Goal: Information Seeking & Learning: Learn about a topic

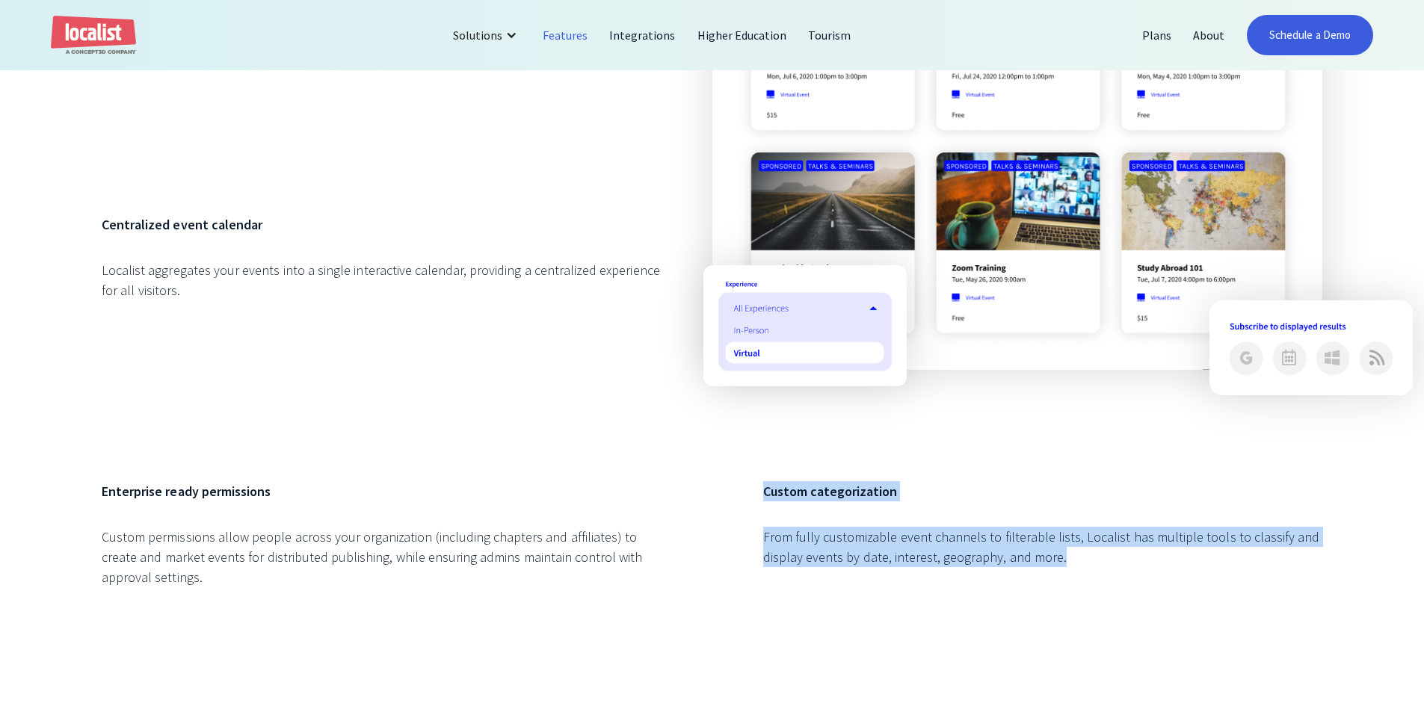
drag, startPoint x: 1068, startPoint y: 578, endPoint x: 742, endPoint y: 493, distance: 336.9
click at [742, 493] on div "Event Listings All your events in one place. Centralized event calendar Localis…" at bounding box center [712, 217] width 1221 height 799
click at [741, 492] on div "Event Listings All your events in one place. Centralized event calendar Localis…" at bounding box center [712, 217] width 1221 height 799
drag, startPoint x: 741, startPoint y: 492, endPoint x: 1189, endPoint y: 576, distance: 455.7
click at [1189, 576] on div "Event Listings All your events in one place. Centralized event calendar Localis…" at bounding box center [712, 217] width 1221 height 799
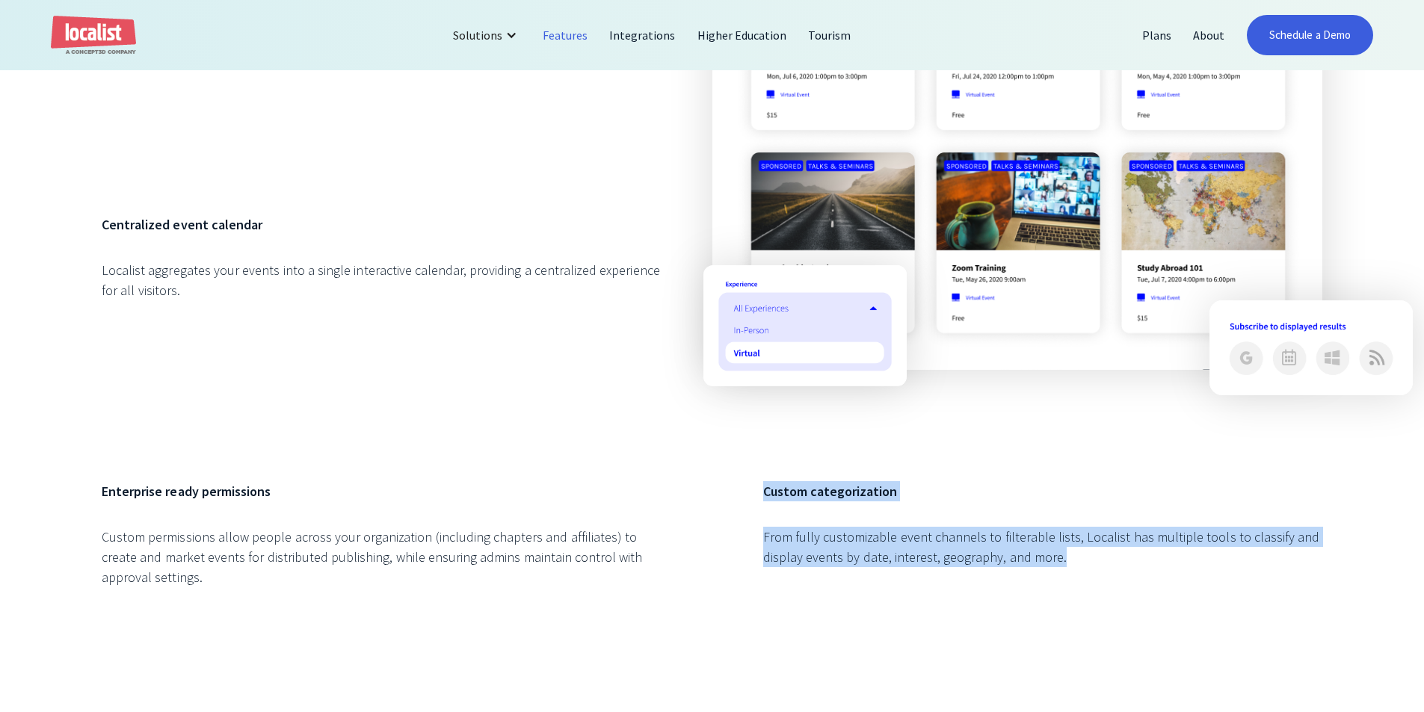
click at [1189, 567] on div "From fully customizable event channels to filterable lists, Localist has multip…" at bounding box center [1042, 547] width 559 height 40
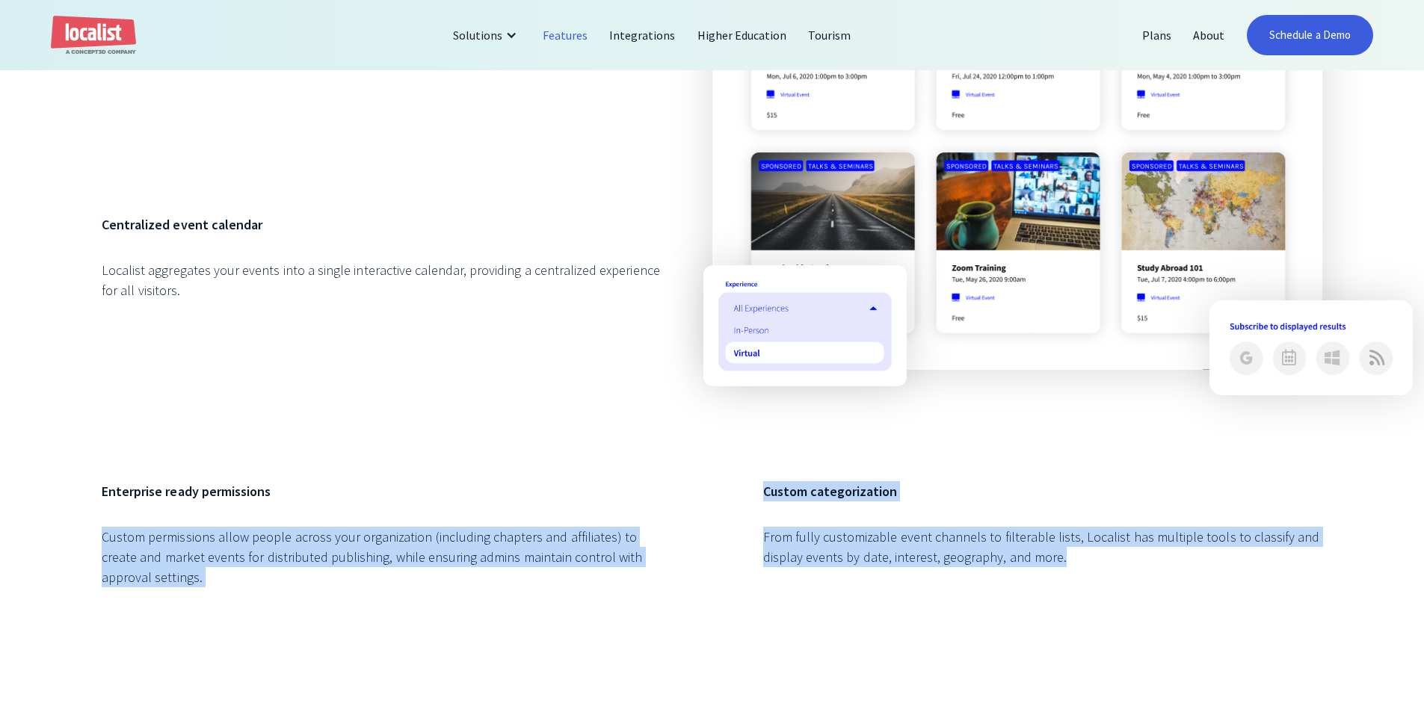
drag, startPoint x: 957, startPoint y: 549, endPoint x: 386, endPoint y: 472, distance: 576.3
click at [386, 472] on div "Event Listings All your events in one place. Centralized event calendar Localis…" at bounding box center [712, 217] width 1221 height 799
click at [384, 472] on div "Event Listings All your events in one place. Centralized event calendar Localis…" at bounding box center [712, 217] width 1221 height 799
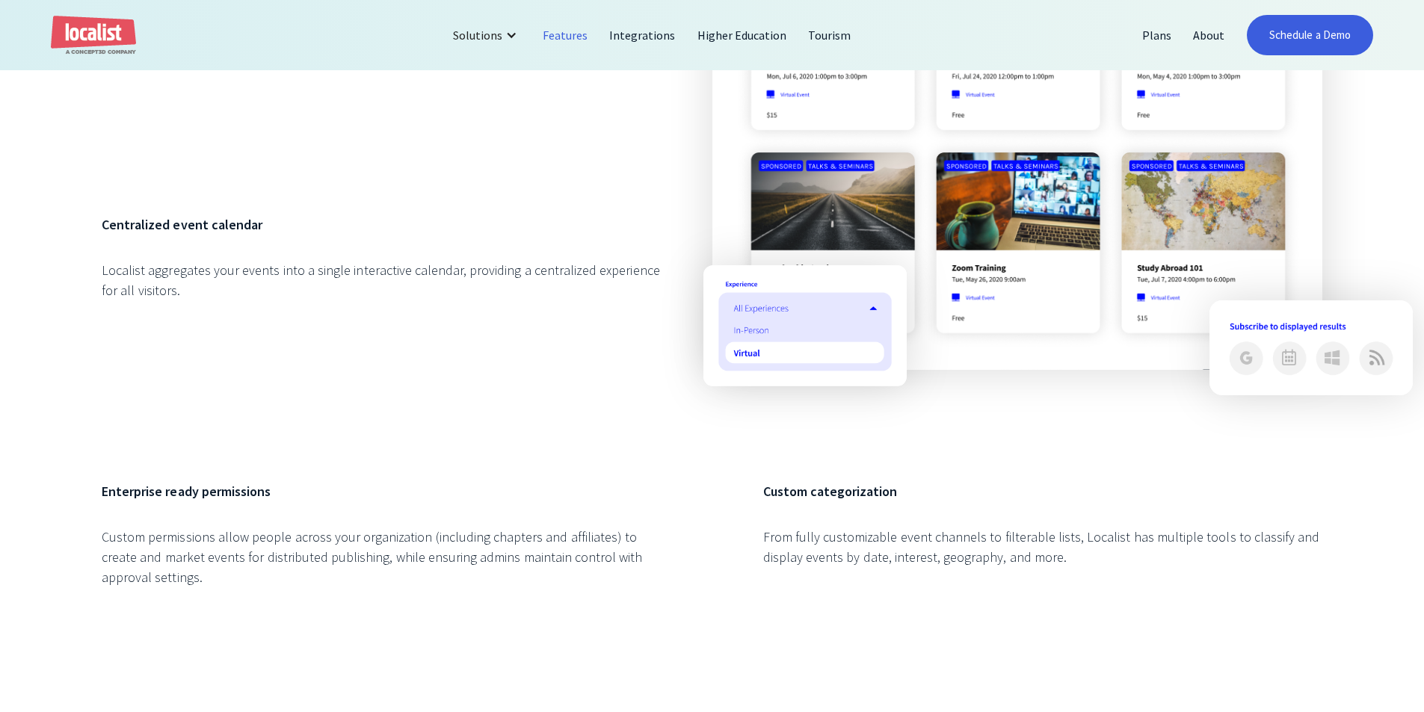
click at [645, 478] on div "Event Listings All your events in one place. Centralized event calendar Localis…" at bounding box center [712, 217] width 1221 height 799
click at [496, 526] on div "Enterprise ready permissions Custom permissions allow people across your organi…" at bounding box center [381, 549] width 559 height 136
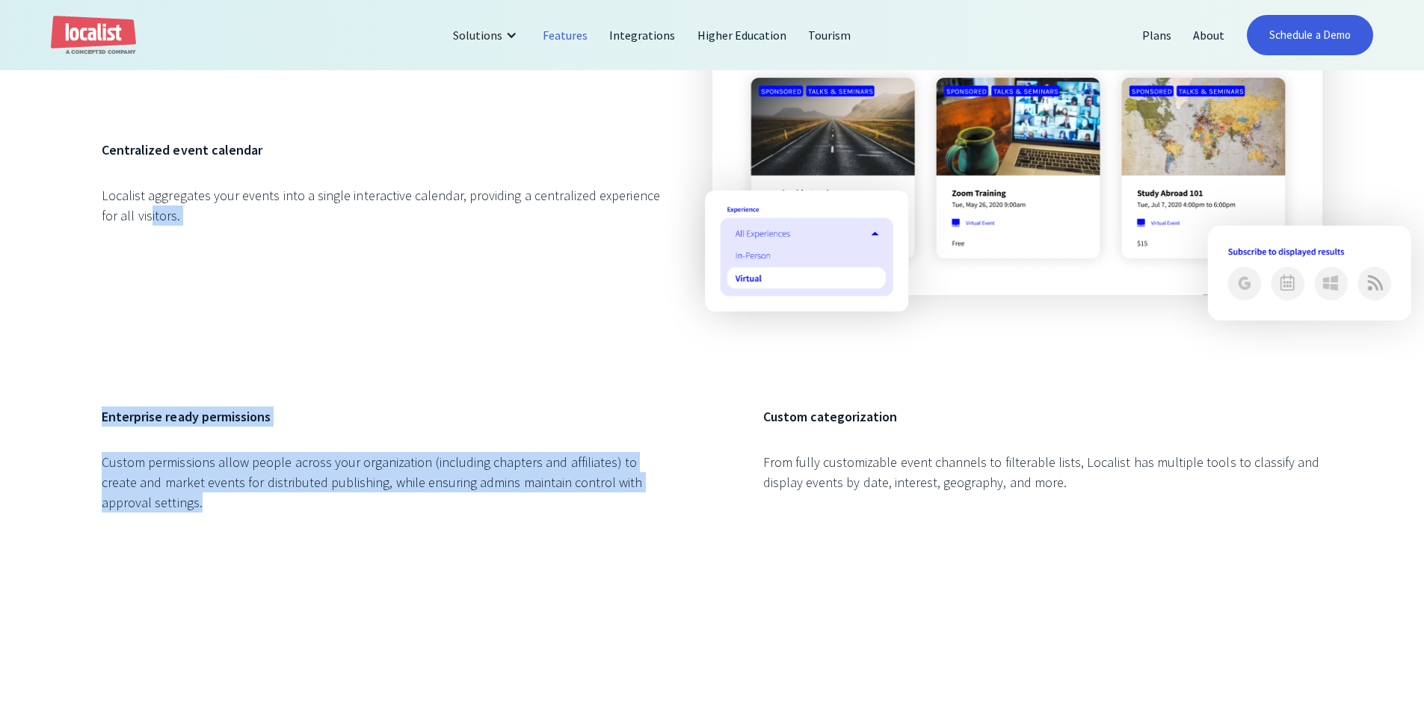
drag, startPoint x: 535, startPoint y: 567, endPoint x: 127, endPoint y: 369, distance: 453.4
click at [128, 369] on div "Event Listings All your events in one place. Centralized event calendar Localis…" at bounding box center [712, 143] width 1424 height 1003
click at [127, 357] on div "Centralized event calendar Localist aggregates your events into a single intera…" at bounding box center [381, 248] width 559 height 217
drag, startPoint x: 137, startPoint y: 376, endPoint x: 286, endPoint y: 527, distance: 212.0
click at [286, 527] on div "Event Listings All your events in one place. Centralized event calendar Localis…" at bounding box center [712, 143] width 1221 height 799
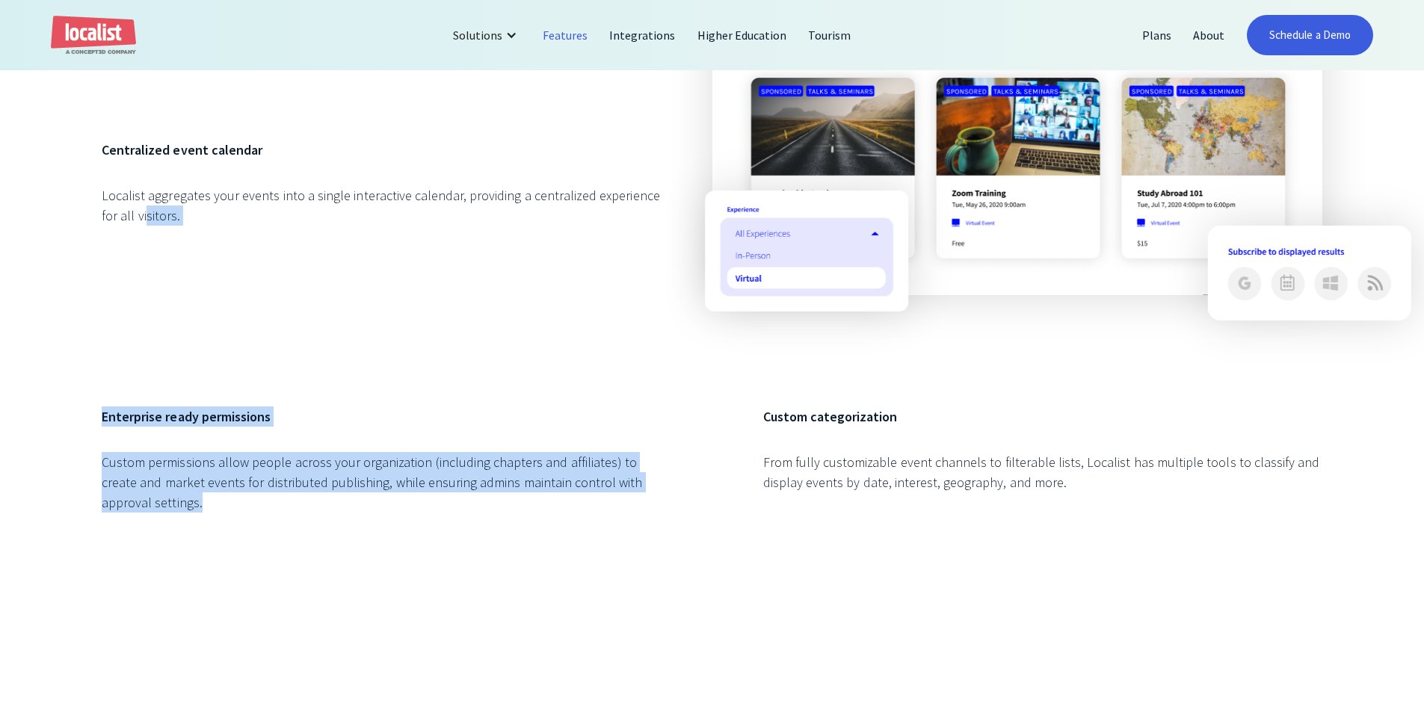
click at [286, 513] on div "Custom permissions allow people across your organization (including chapters an…" at bounding box center [381, 482] width 559 height 61
